Goal: Contribute content

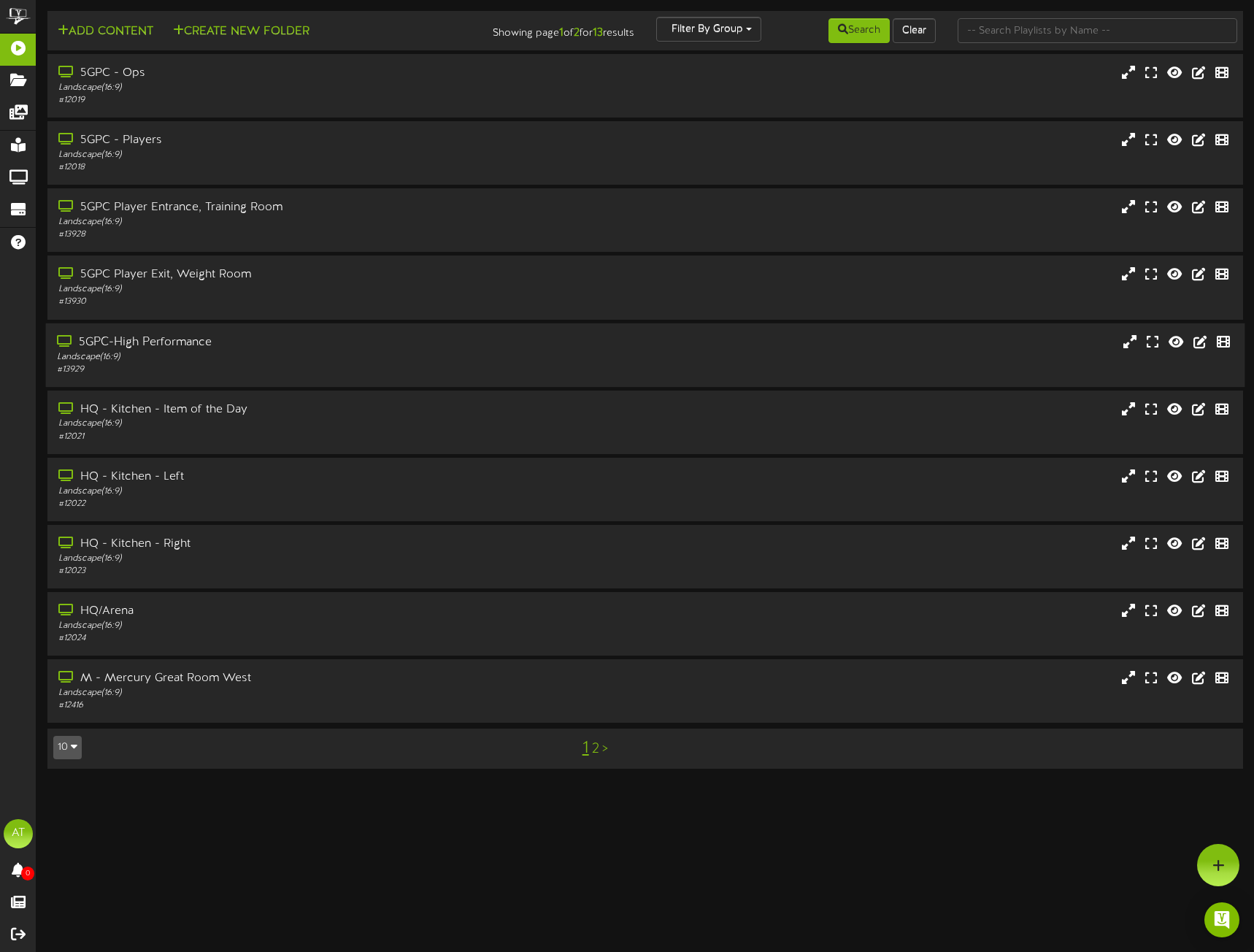
click at [189, 379] on div "5GPC-High Performance Landscape ( 16:9 ) # 13929" at bounding box center [646, 354] width 1200 height 64
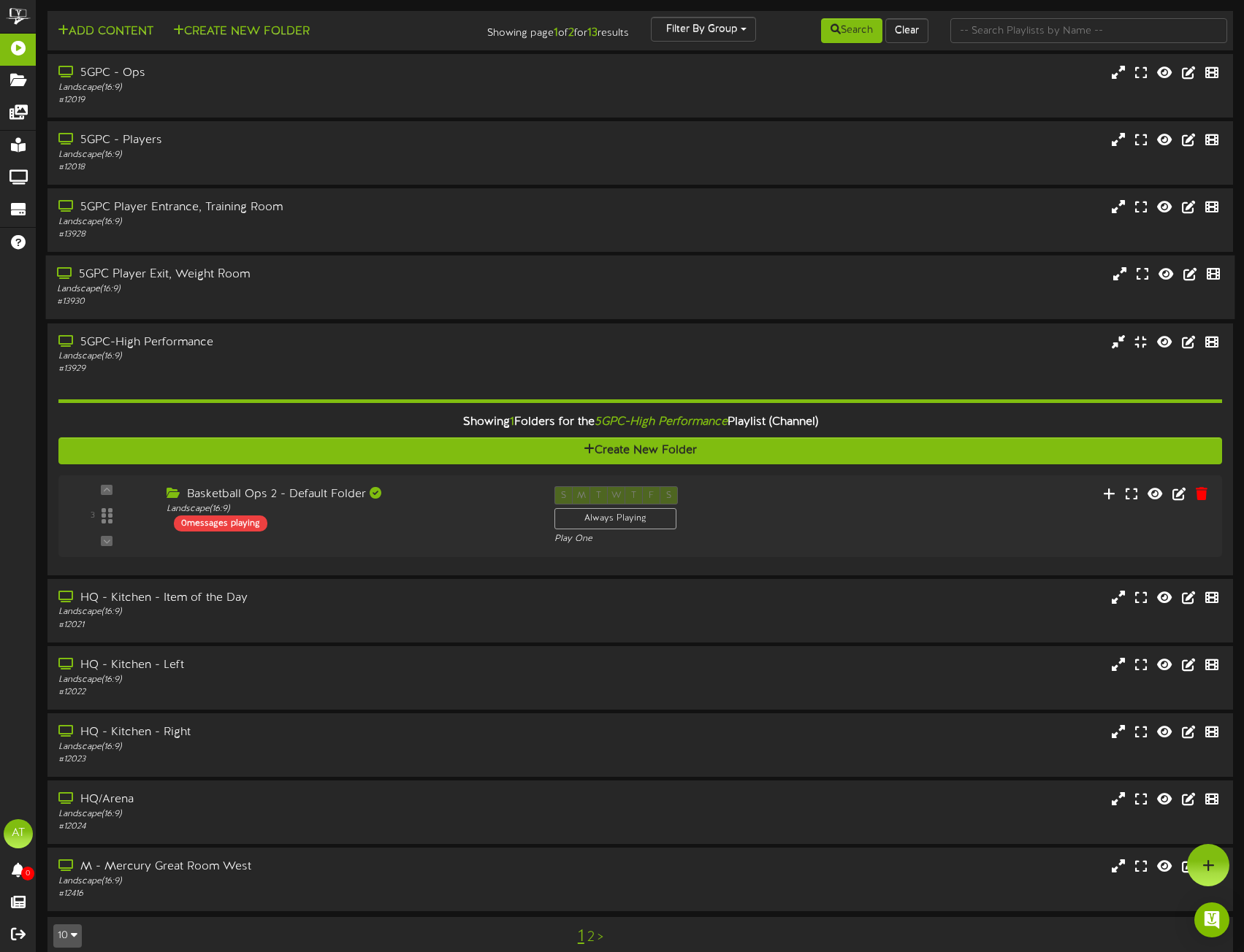
click at [267, 286] on div "Landscape ( 16:9 )" at bounding box center [294, 289] width 473 height 12
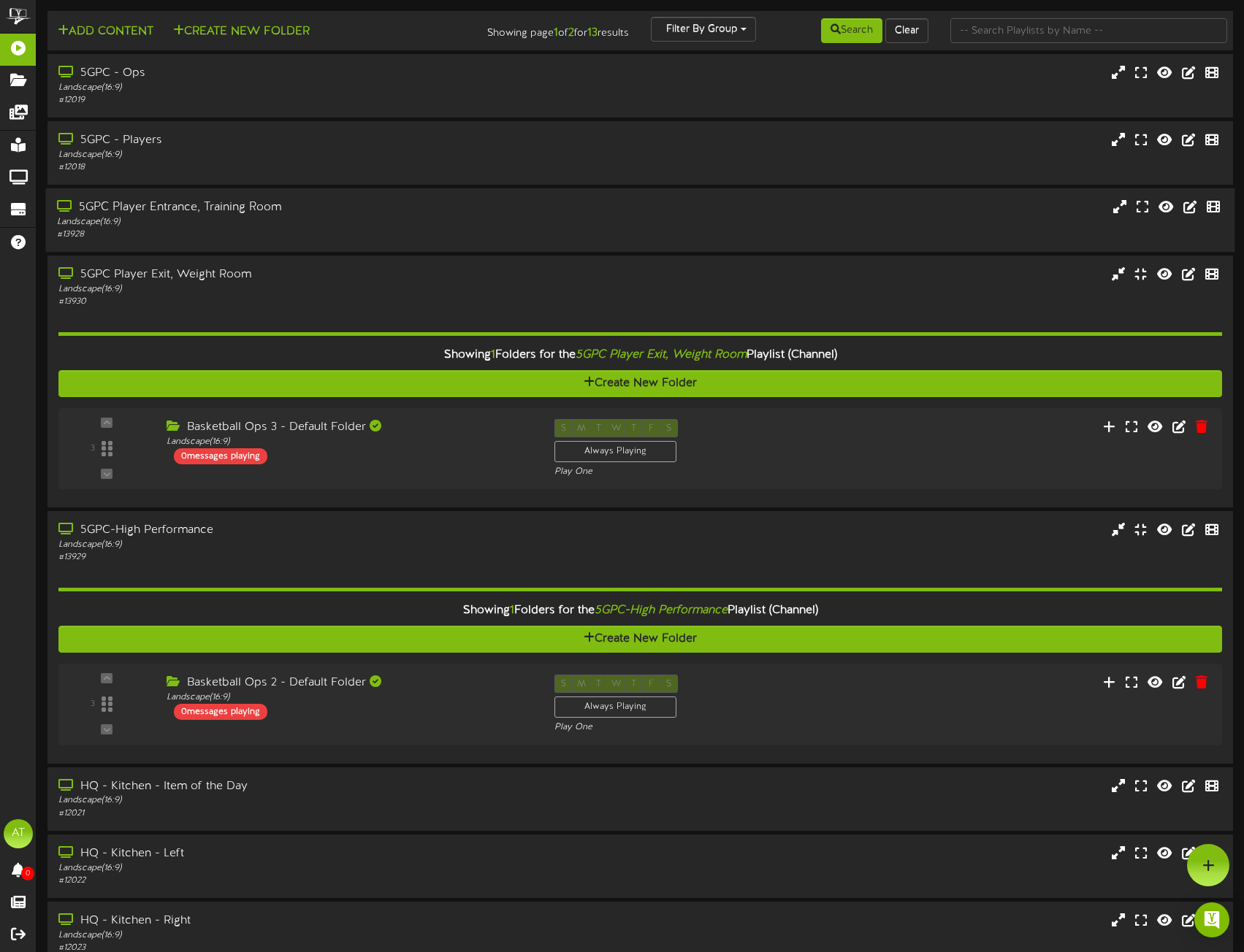
click at [310, 229] on div "# 13928" at bounding box center [294, 235] width 473 height 12
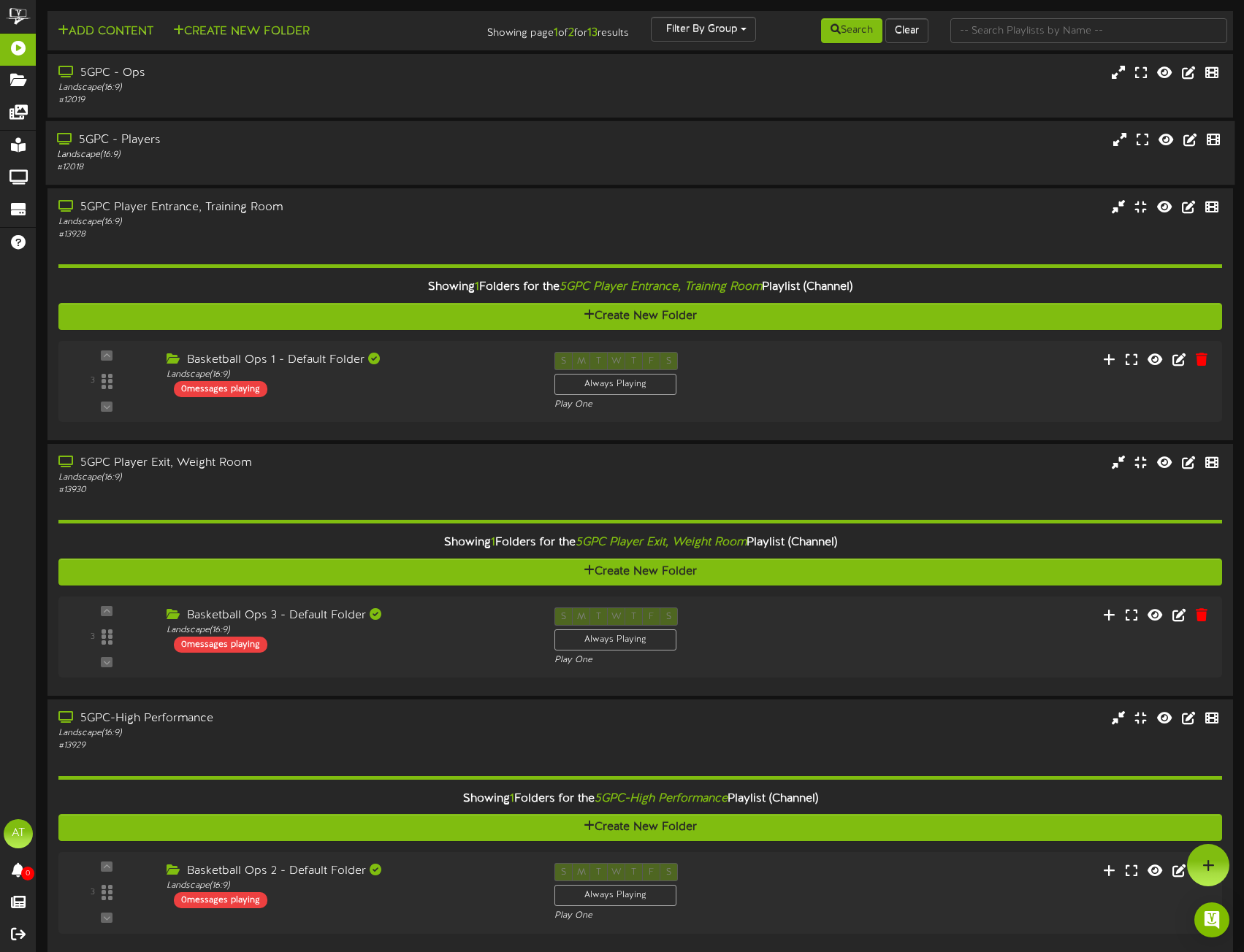
click at [313, 166] on div "# 12018" at bounding box center [294, 168] width 473 height 12
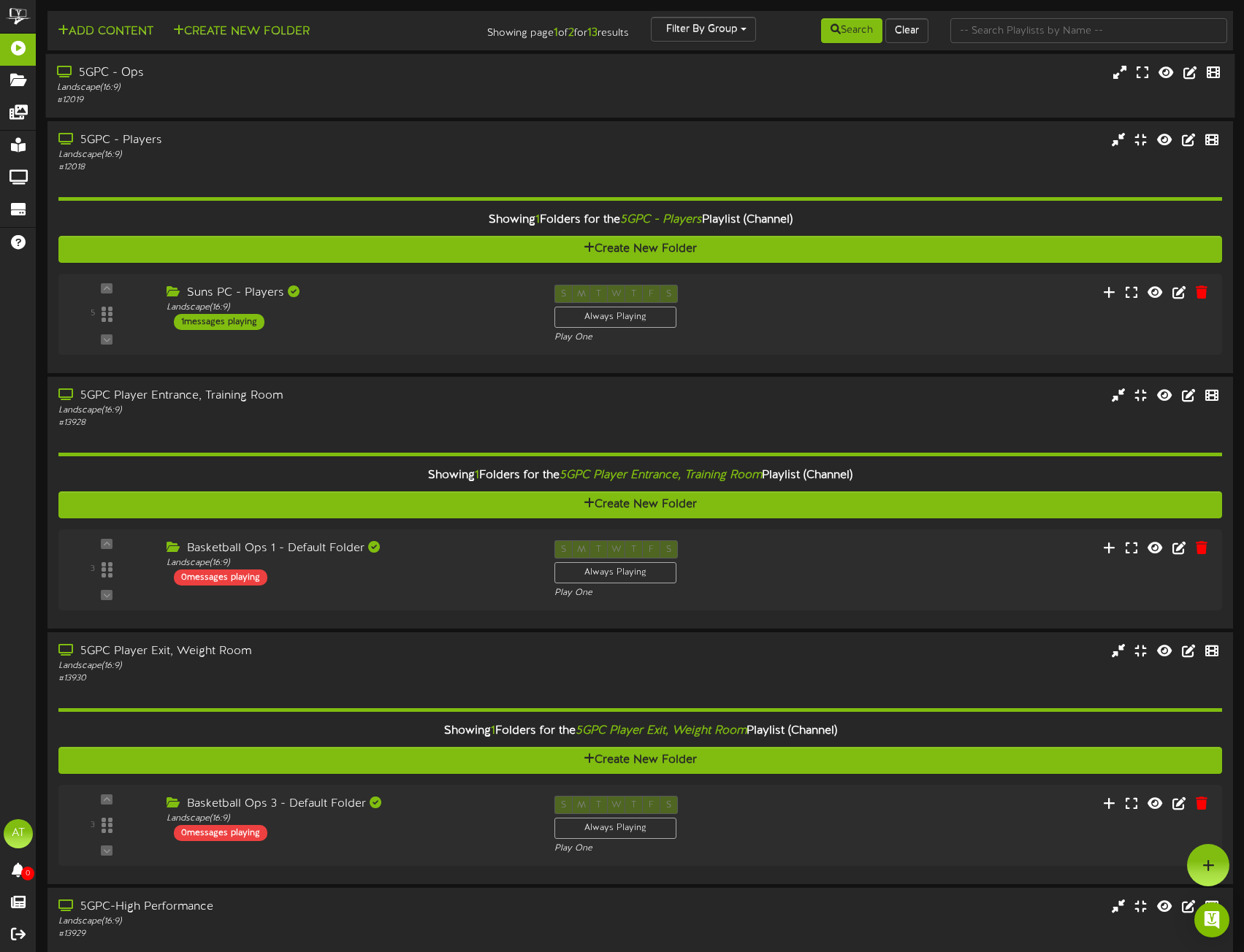
click at [313, 100] on div "# 12019" at bounding box center [294, 100] width 473 height 12
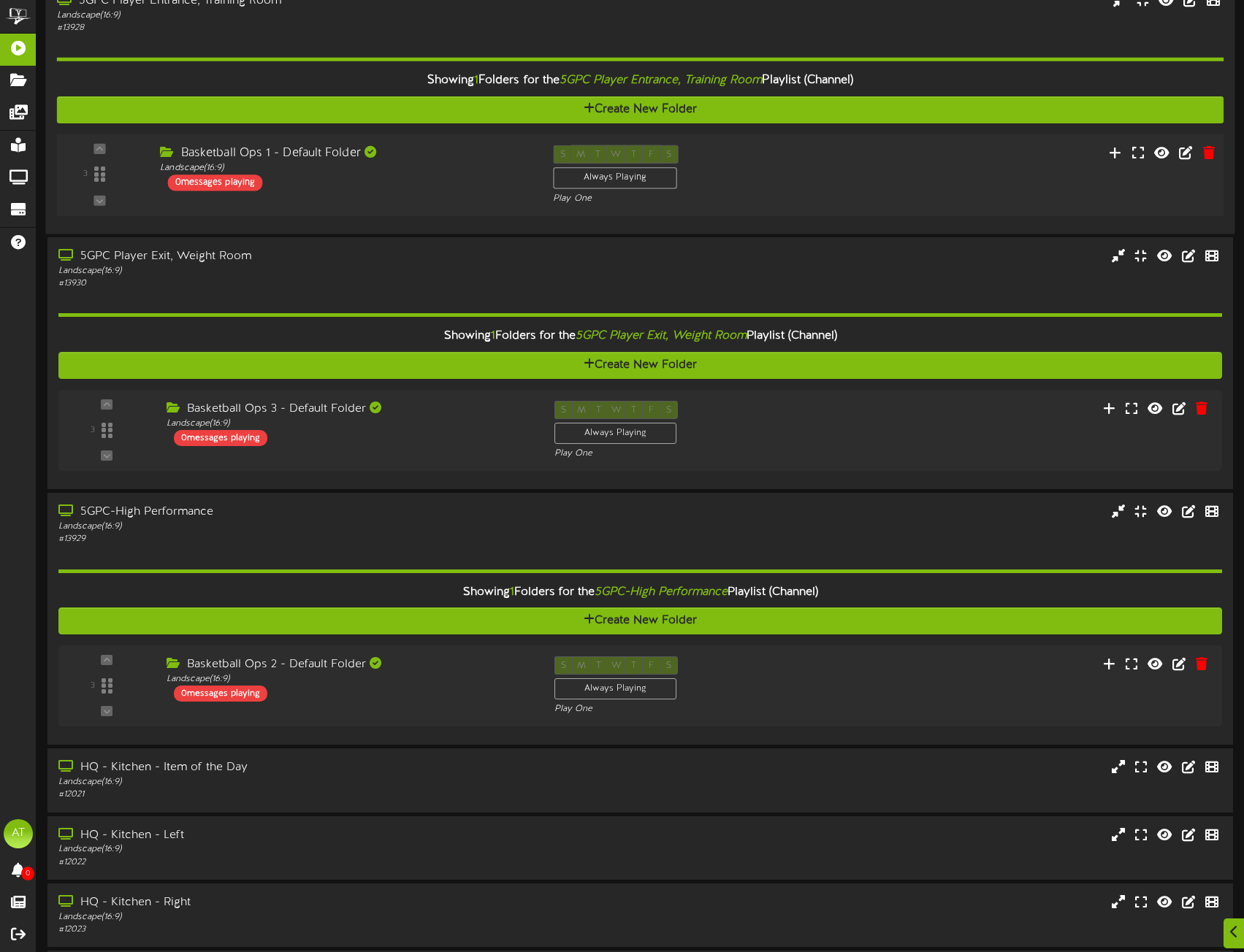
scroll to position [584, 0]
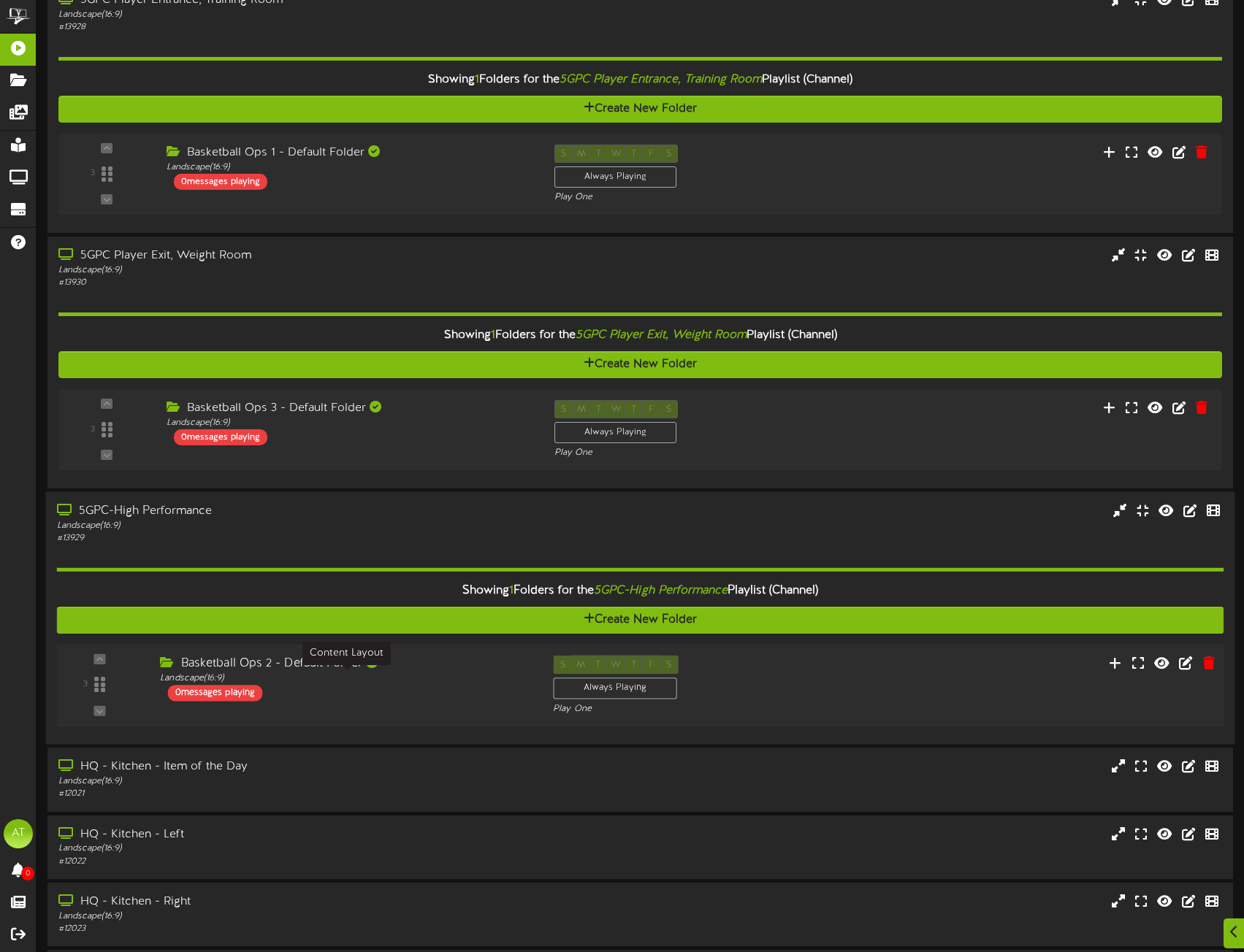
click at [442, 680] on div "Landscape ( 16:9 )" at bounding box center [345, 679] width 371 height 12
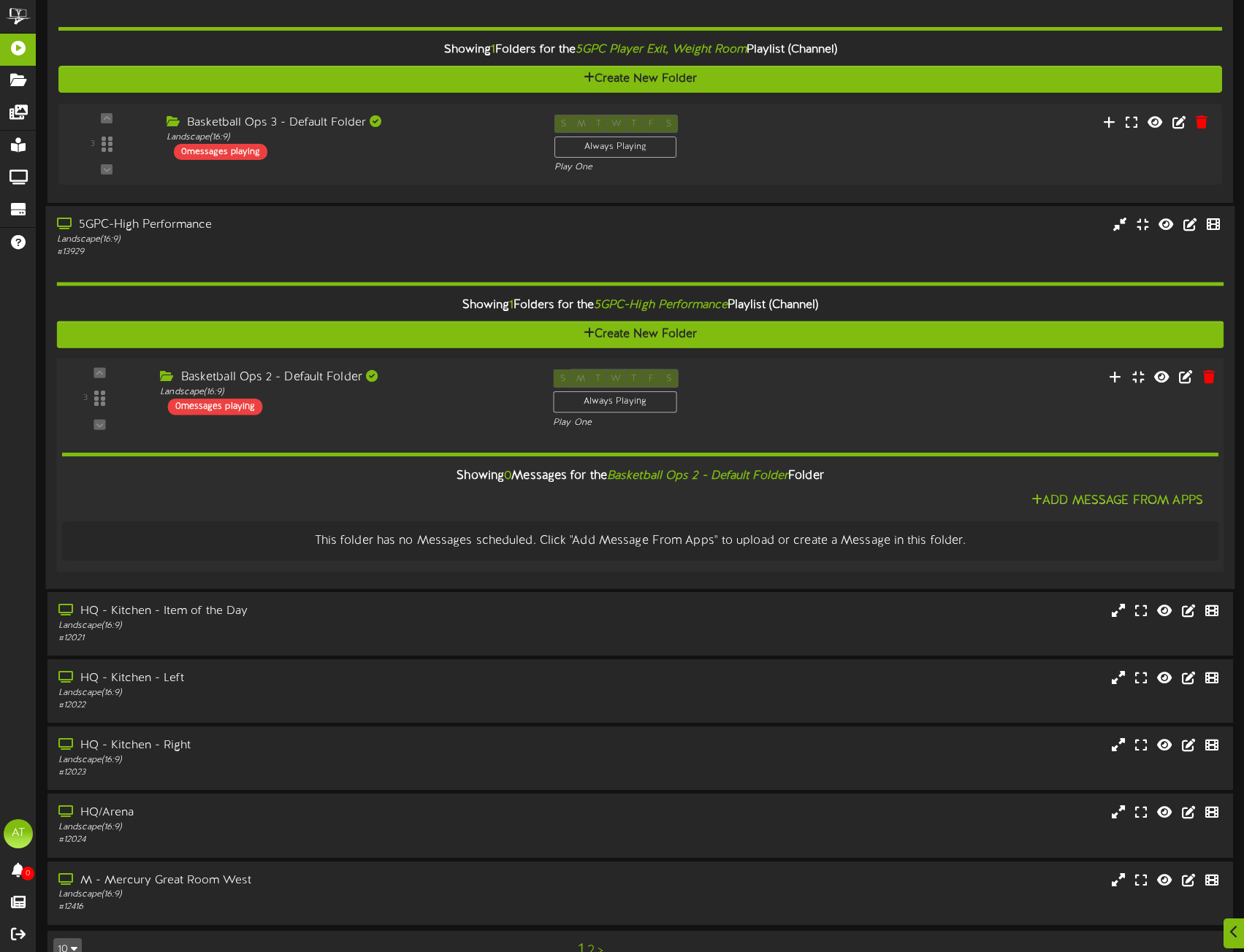
scroll to position [902, 0]
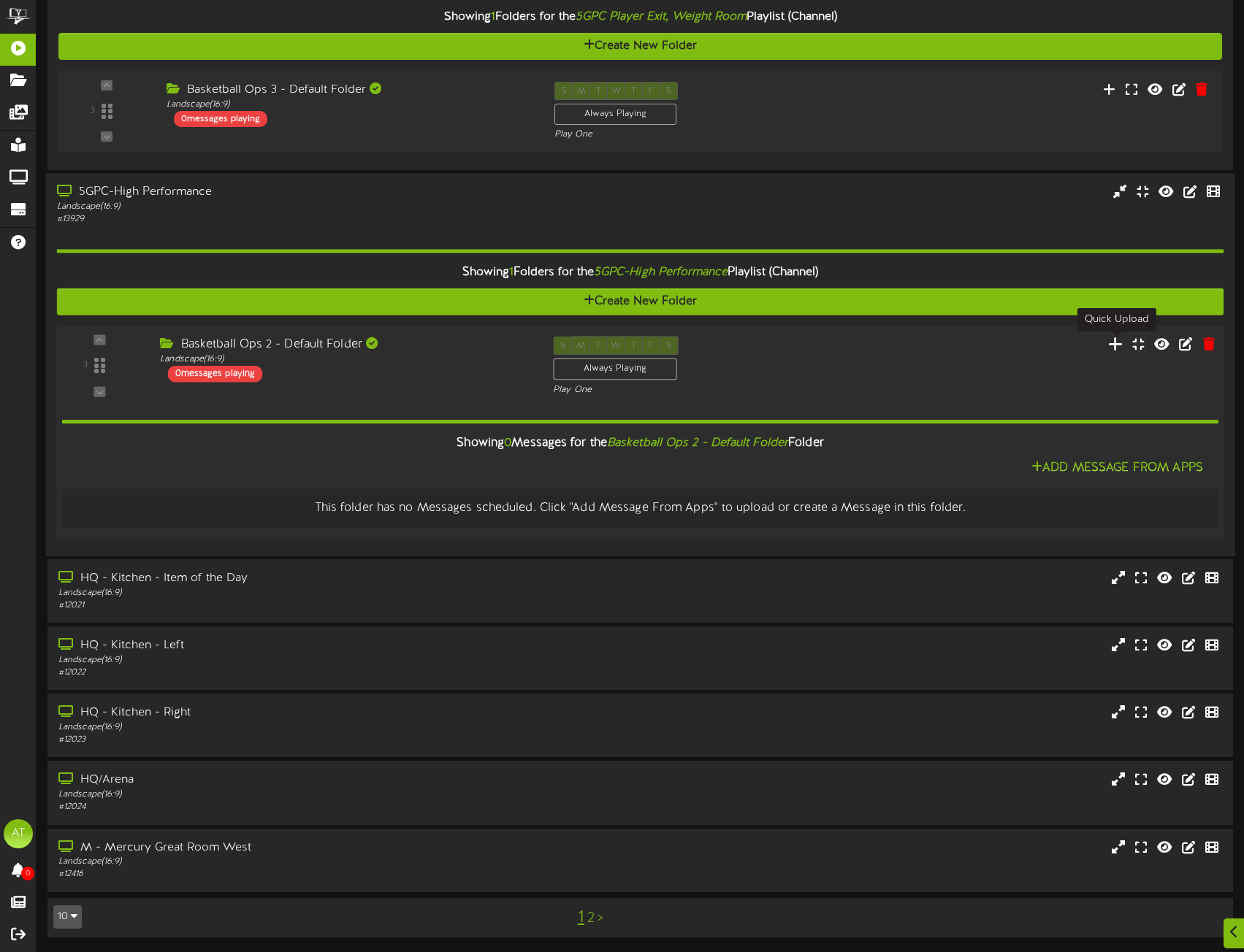
click at [1112, 346] on icon at bounding box center [1114, 343] width 15 height 16
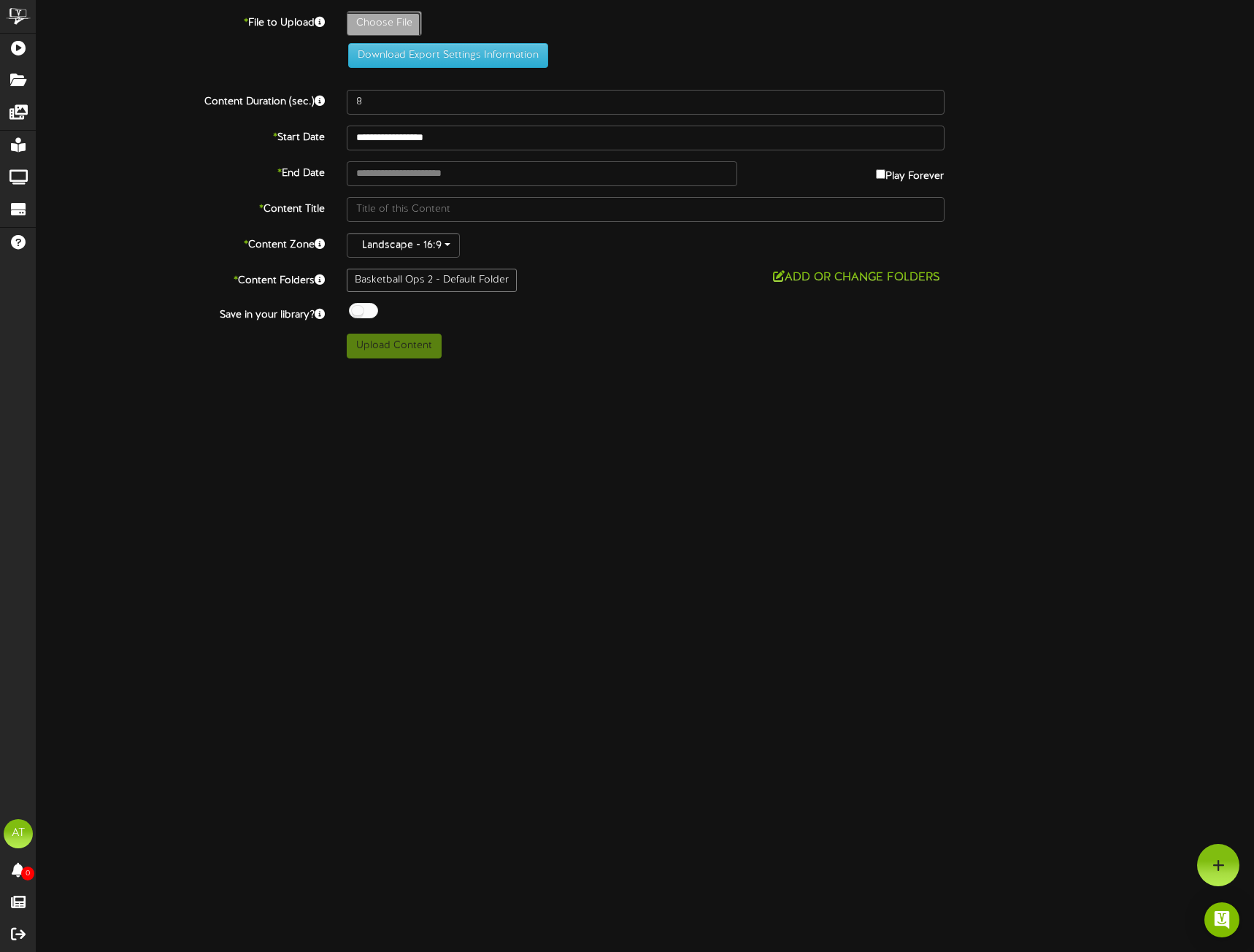
type input "**********"
type input "PHXLAL83"
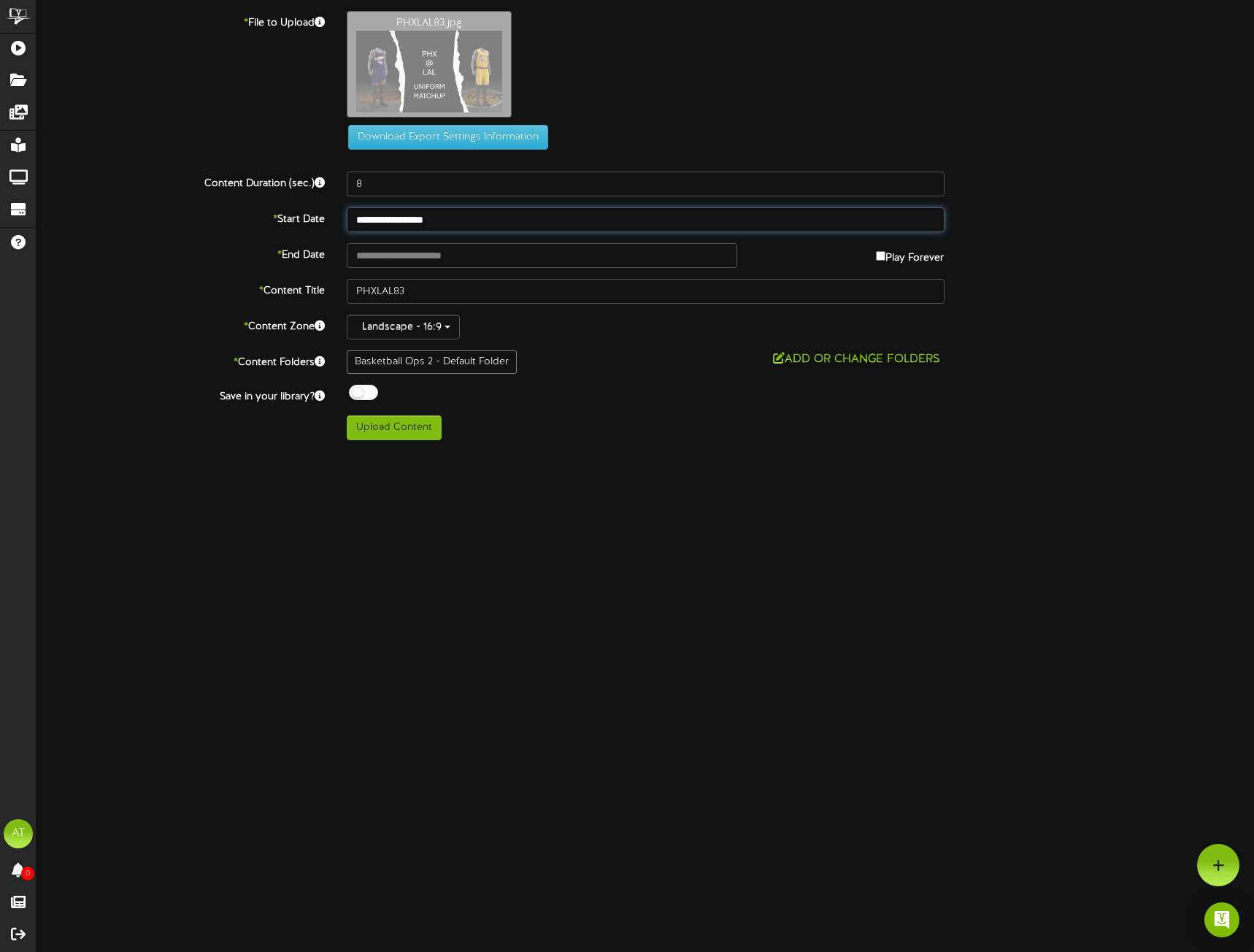
click at [474, 224] on input "**********" at bounding box center [645, 220] width 598 height 25
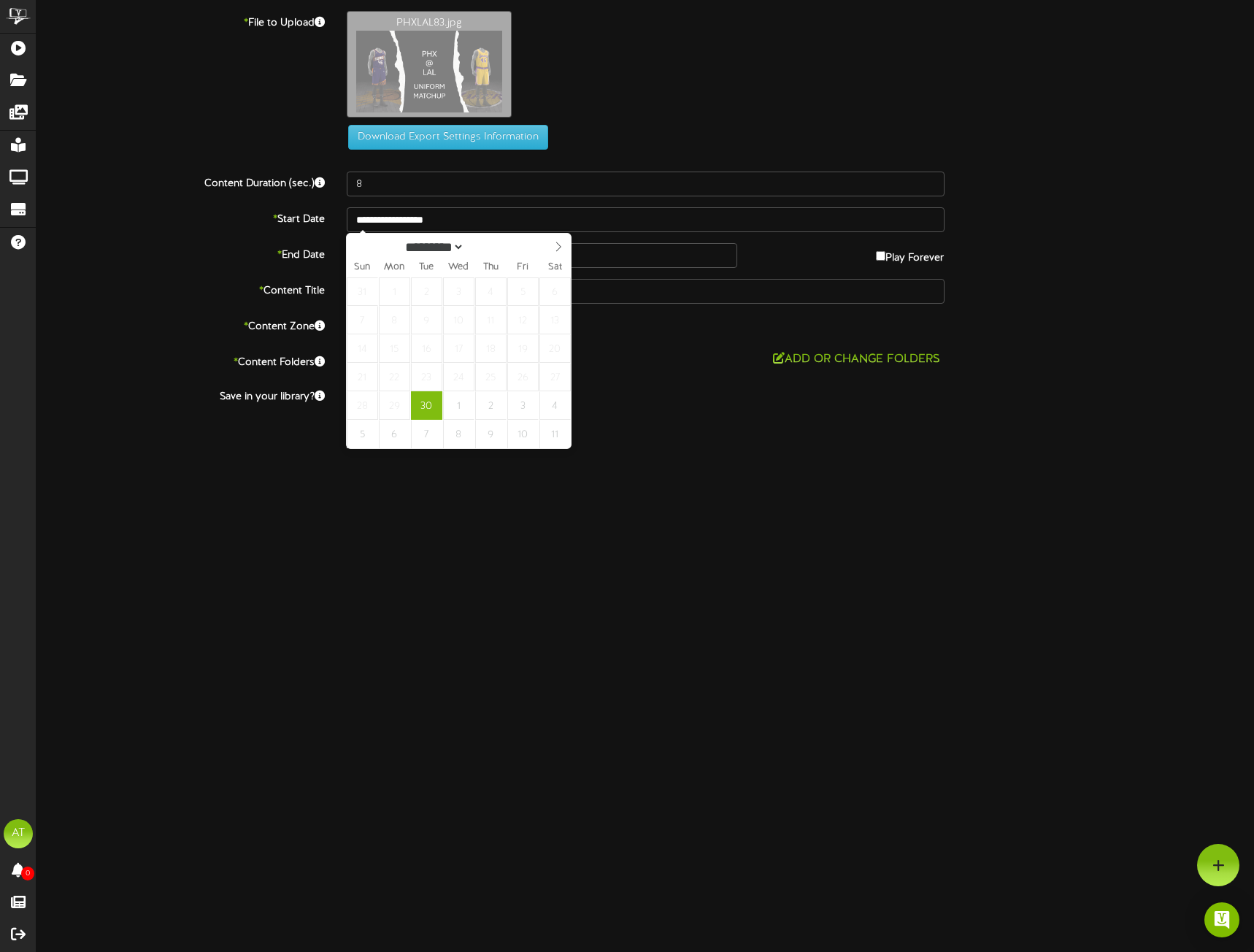
click at [739, 451] on html "ChannelValet Playlists Folders Messages My Library Groups Devices Help AT Andre…" at bounding box center [627, 226] width 1254 height 451
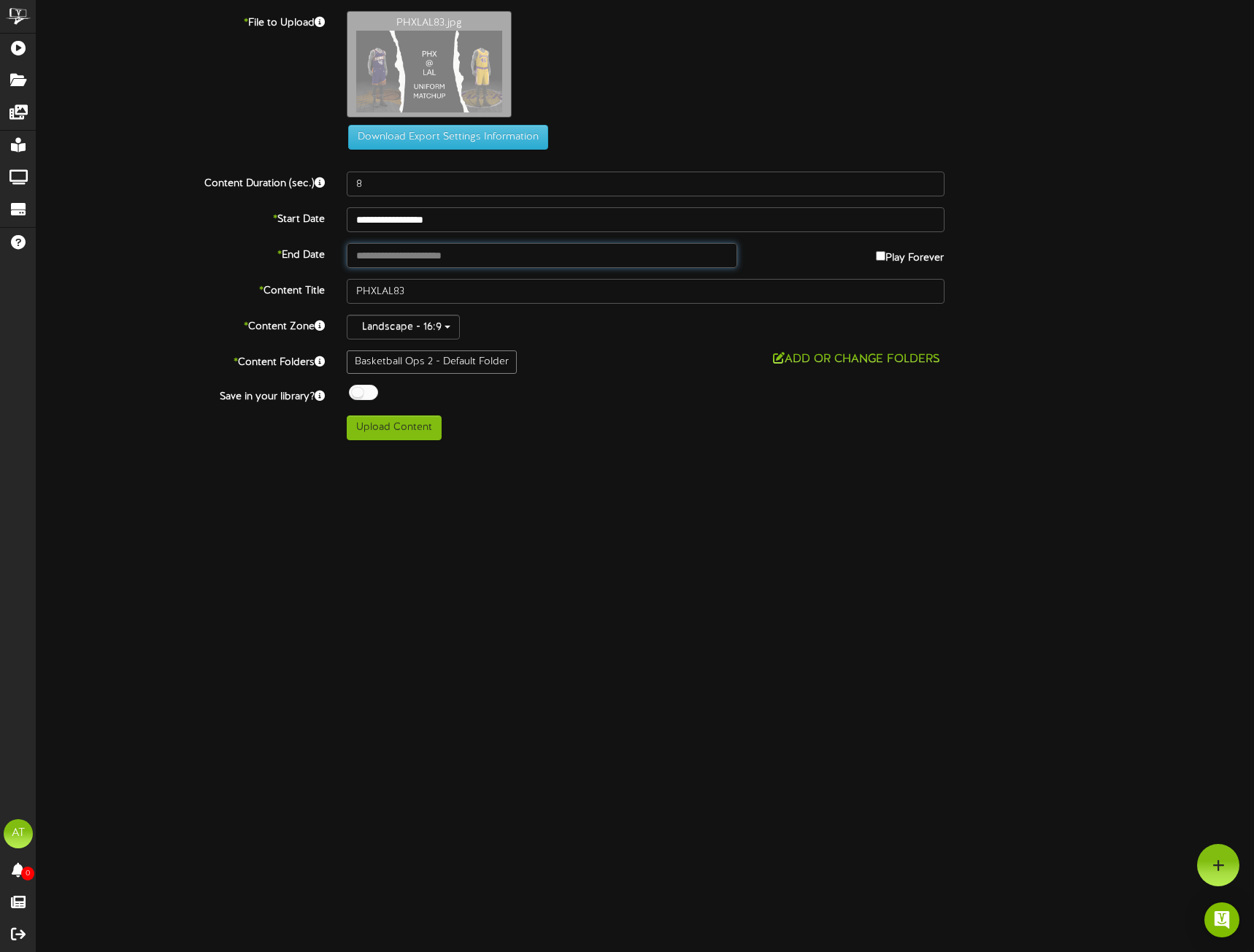
click at [425, 254] on input "text" at bounding box center [542, 255] width 391 height 25
type input "**********"
drag, startPoint x: 365, startPoint y: 392, endPoint x: 369, endPoint y: 401, distance: 9.8
click at [364, 392] on div at bounding box center [363, 391] width 29 height 15
click at [365, 391] on div at bounding box center [363, 391] width 29 height 15
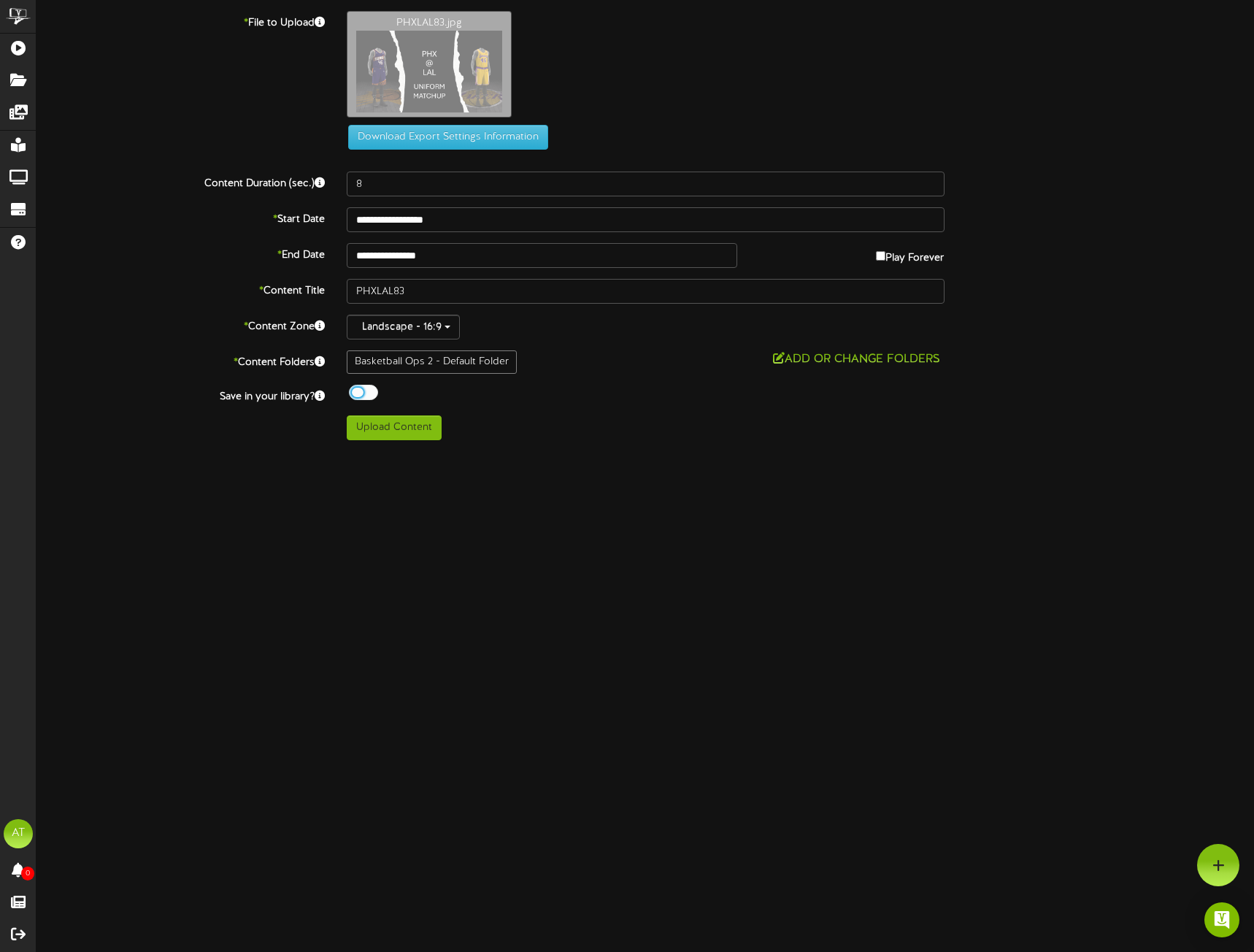
click at [366, 395] on div at bounding box center [363, 391] width 29 height 15
click at [396, 429] on button "Upload Content" at bounding box center [393, 427] width 95 height 25
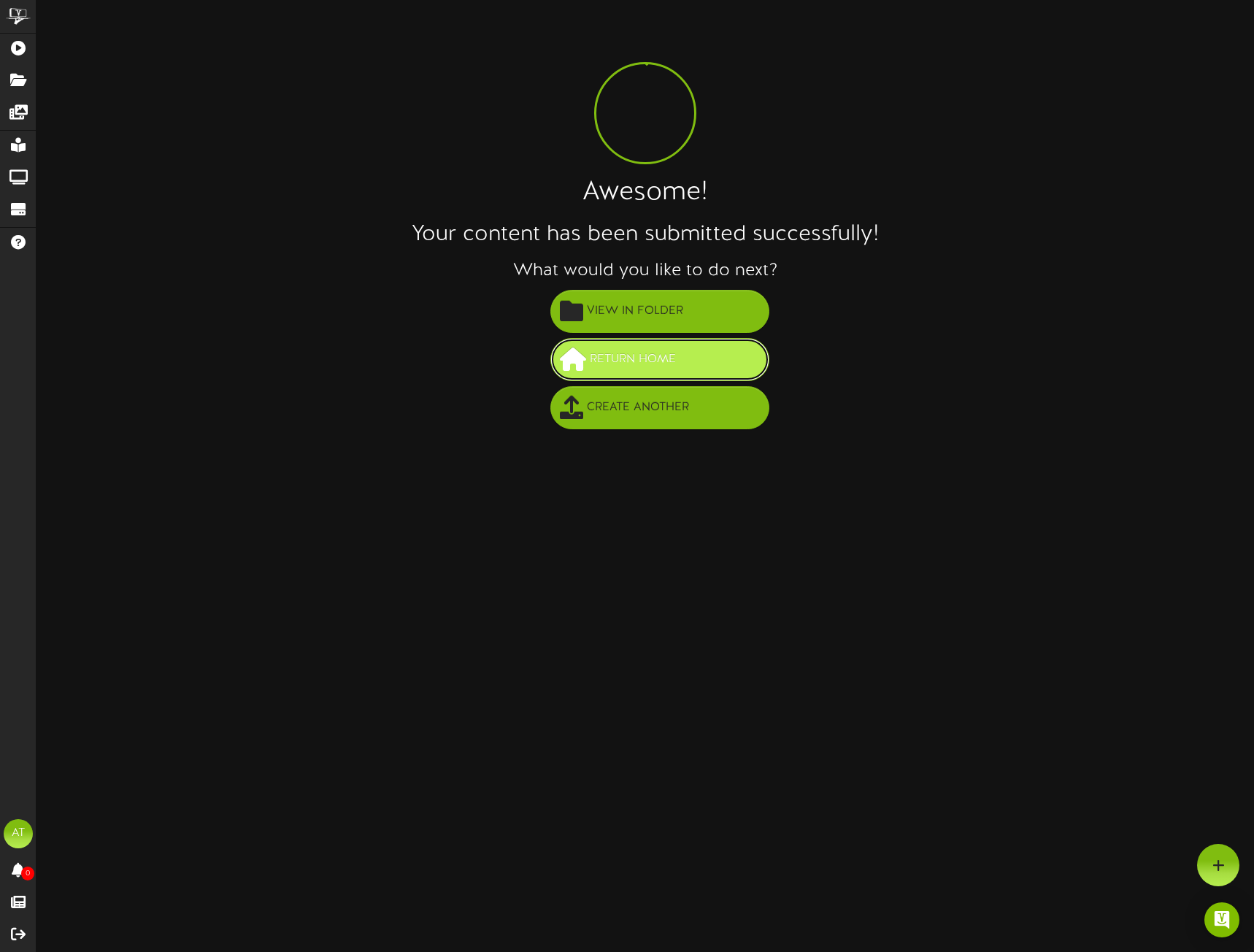
click at [663, 354] on span "Return Home" at bounding box center [633, 359] width 94 height 24
